Goal: Transaction & Acquisition: Purchase product/service

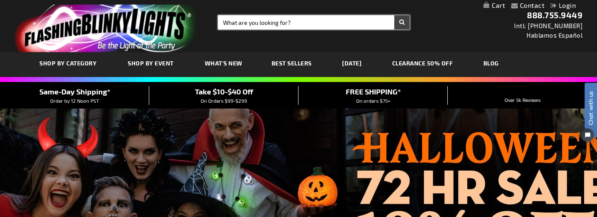
drag, startPoint x: 247, startPoint y: 23, endPoint x: 248, endPoint y: 11, distance: 12.1
click at [247, 23] on input "Search" at bounding box center [314, 22] width 192 height 14
type input "foam sticks"
click at [394, 15] on button "Search" at bounding box center [401, 22] width 15 height 14
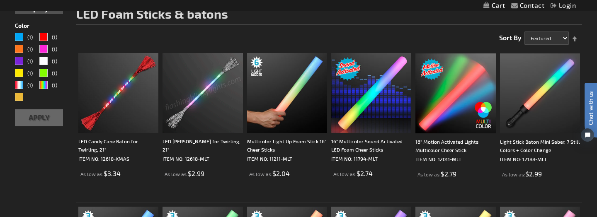
scroll to position [119, 0]
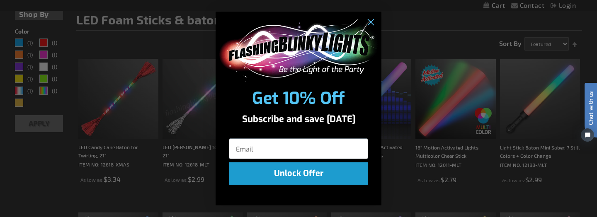
click at [374, 19] on circle "Close dialog" at bounding box center [371, 22] width 14 height 14
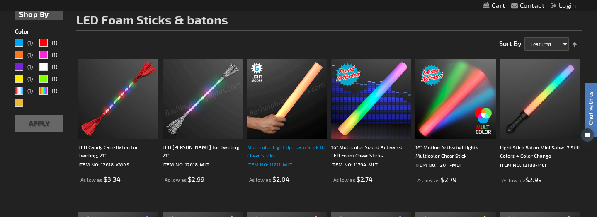
click at [281, 159] on div "Multicolor Light Up Foam Stick 16” Cheer Sticks" at bounding box center [287, 151] width 80 height 17
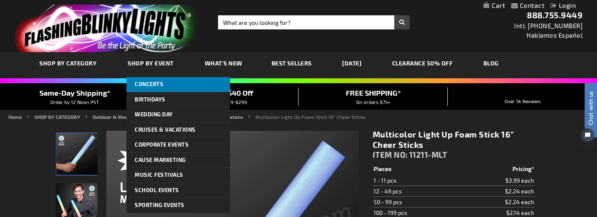
click at [152, 85] on span "Concerts" at bounding box center [149, 84] width 29 height 7
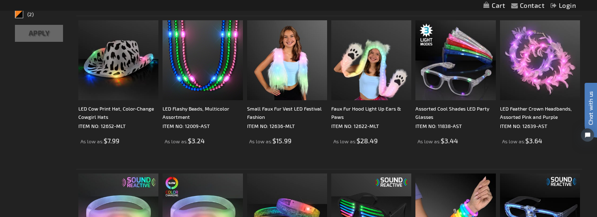
scroll to position [384, 0]
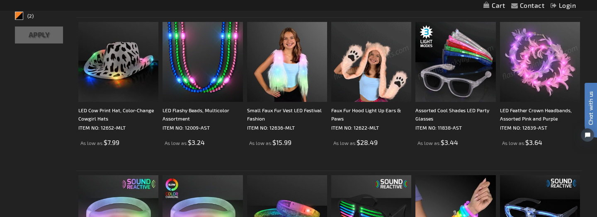
click at [547, 82] on img at bounding box center [540, 62] width 80 height 80
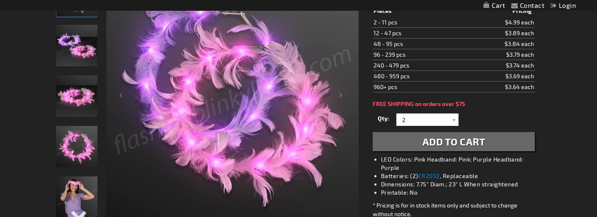
click at [75, 155] on img "LED Pink Feather Crown Headbands" at bounding box center [76, 146] width 41 height 41
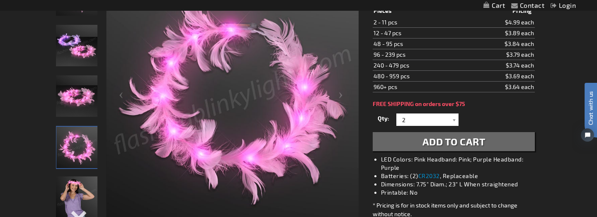
click at [82, 109] on img "LED Pink Feather Crown Headbands" at bounding box center [76, 95] width 41 height 41
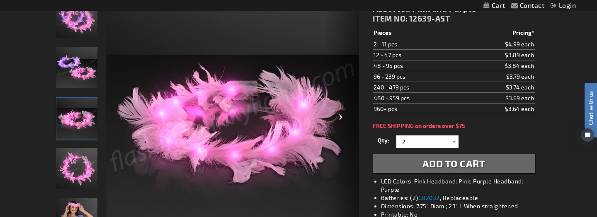
scroll to position [139, 0]
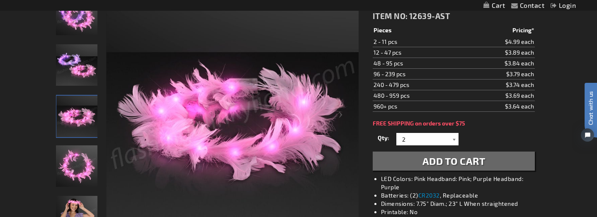
click at [452, 141] on div at bounding box center [454, 139] width 8 height 12
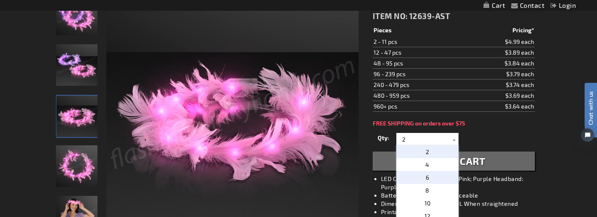
click at [442, 171] on p "6" at bounding box center [427, 177] width 62 height 13
type input "6"
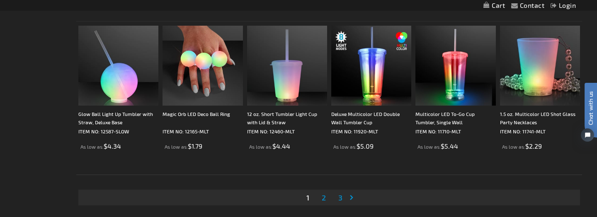
scroll to position [1610, 0]
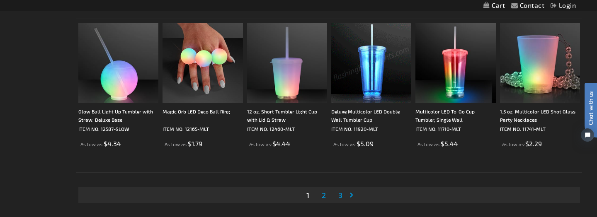
click at [323, 194] on span "2" at bounding box center [324, 195] width 4 height 9
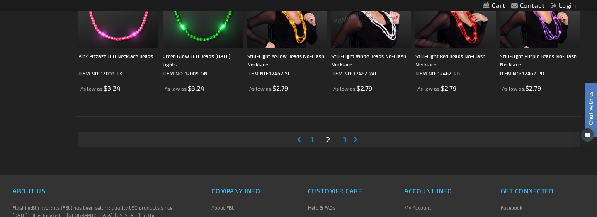
scroll to position [1671, 0]
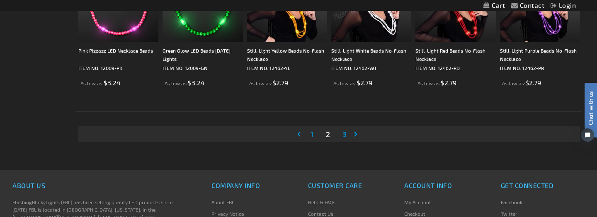
click at [345, 135] on span "3" at bounding box center [345, 134] width 4 height 9
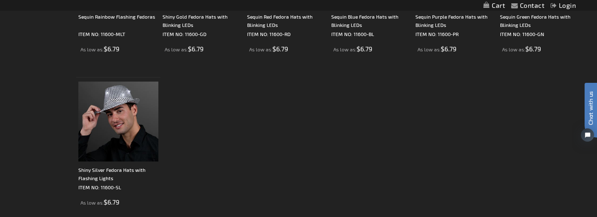
scroll to position [482, 0]
